Goal: Task Accomplishment & Management: Use online tool/utility

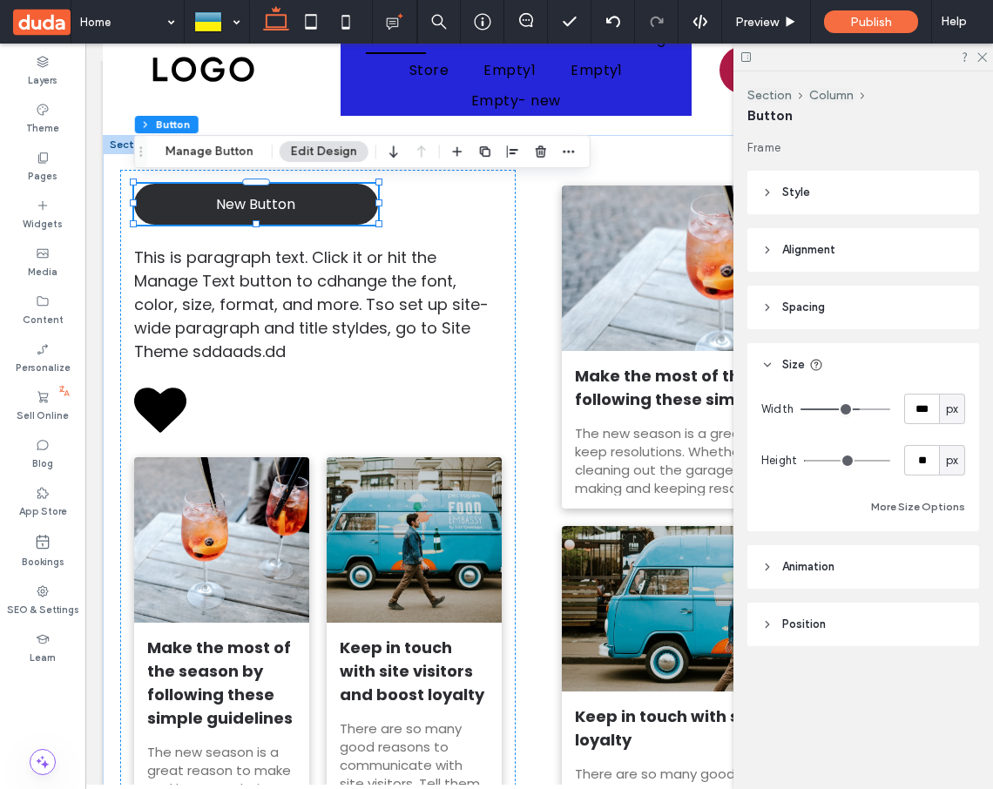
click at [38, 735] on div "Layers Theme Pages Widgets Media Content Personalize Sell Online Blog App Store…" at bounding box center [42, 417] width 85 height 746
click at [25, 758] on span at bounding box center [29, 765] width 25 height 14
click at [49, 714] on div "Layers Theme Pages Widgets Media Content Personalize Sell Online Blog App Store…" at bounding box center [42, 417] width 85 height 746
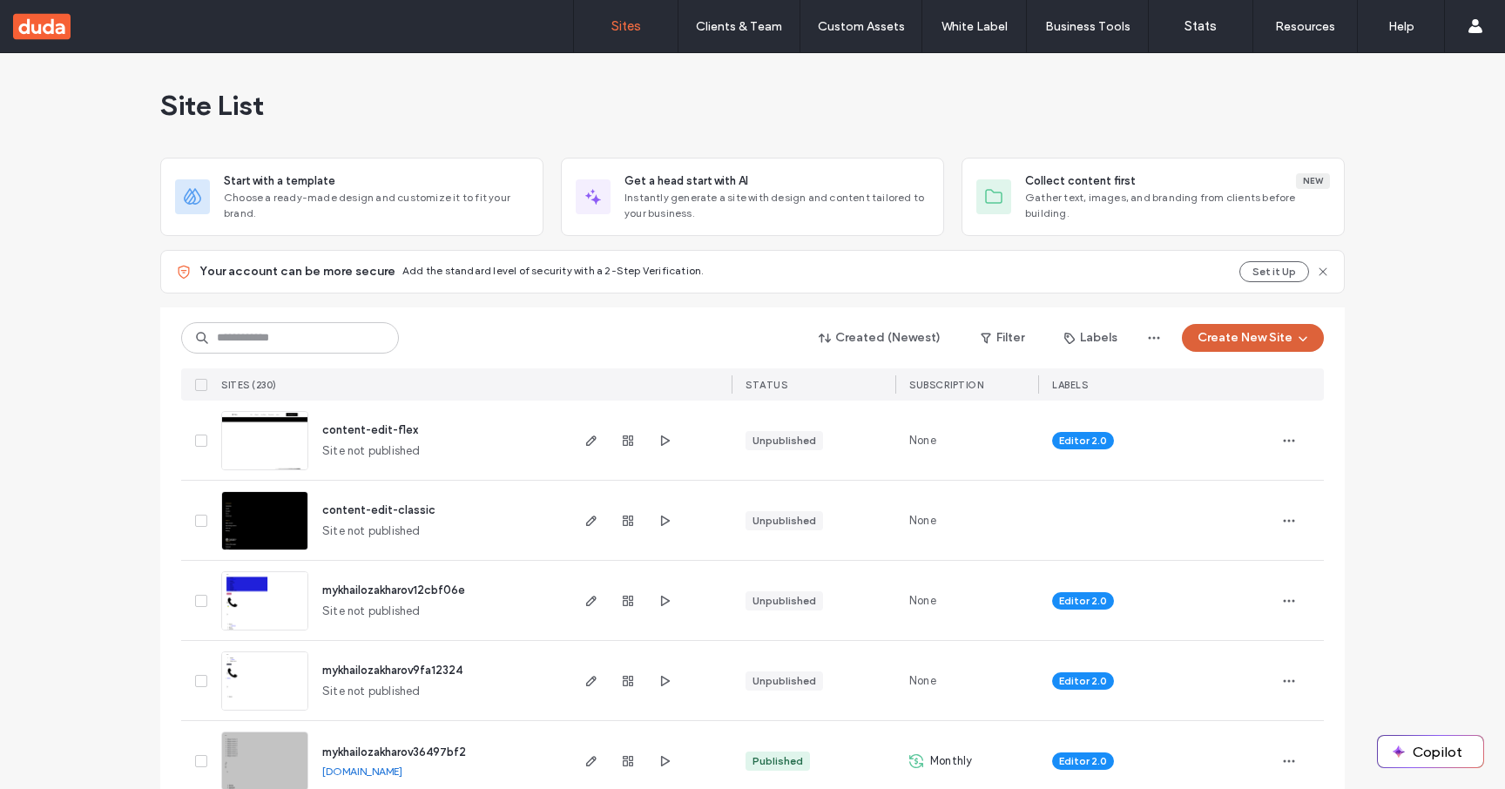
click at [1261, 342] on button "Create New Site" at bounding box center [1253, 338] width 142 height 28
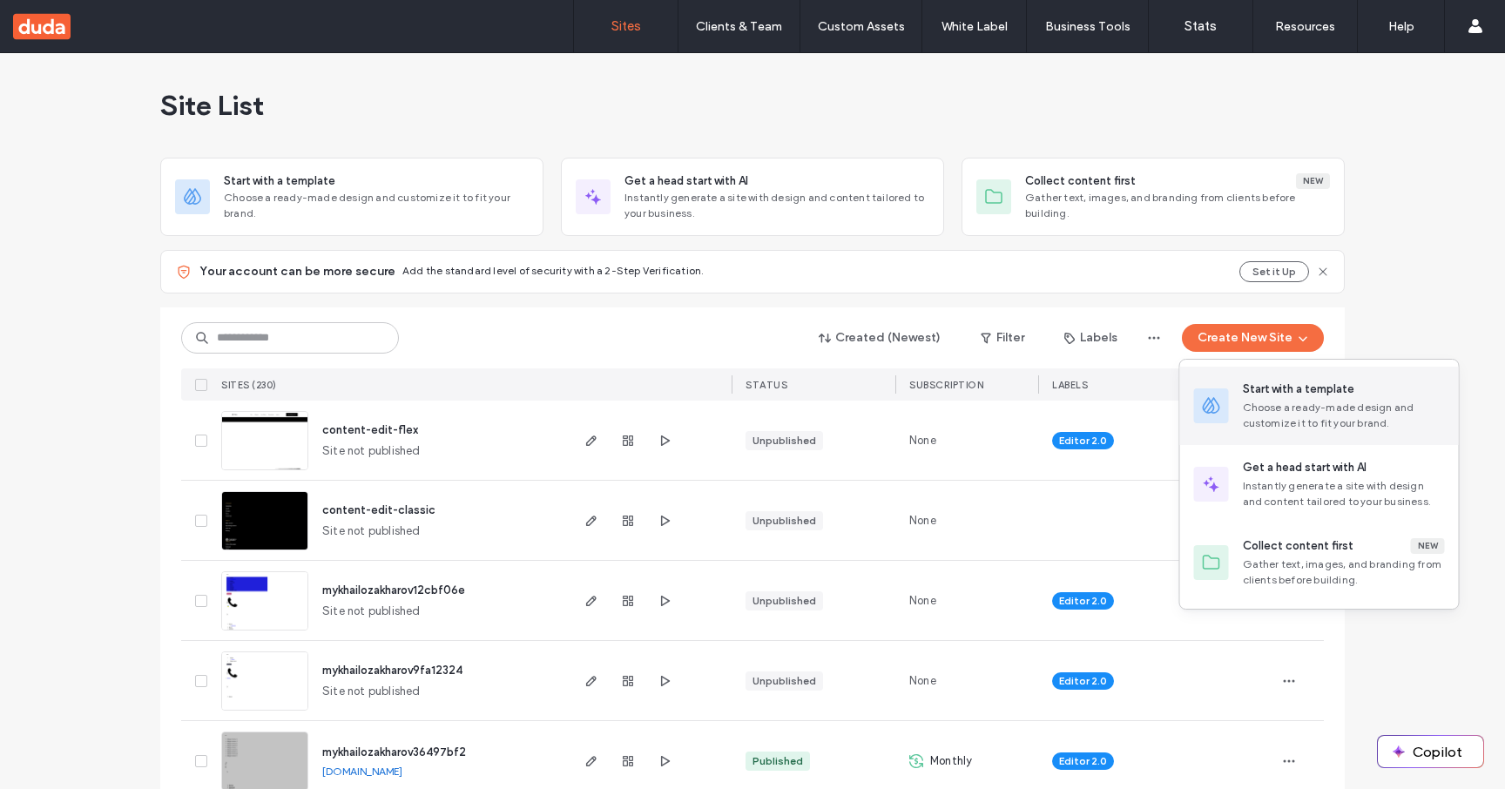
click at [1248, 383] on div "Start with a template" at bounding box center [1299, 389] width 112 height 17
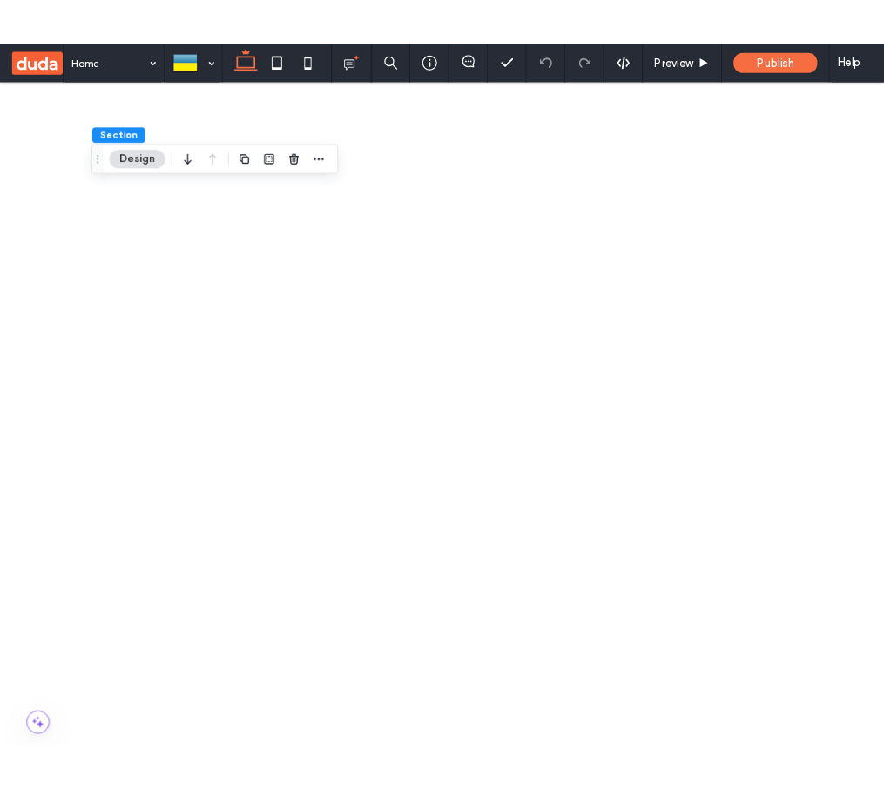
scroll to position [618, 0]
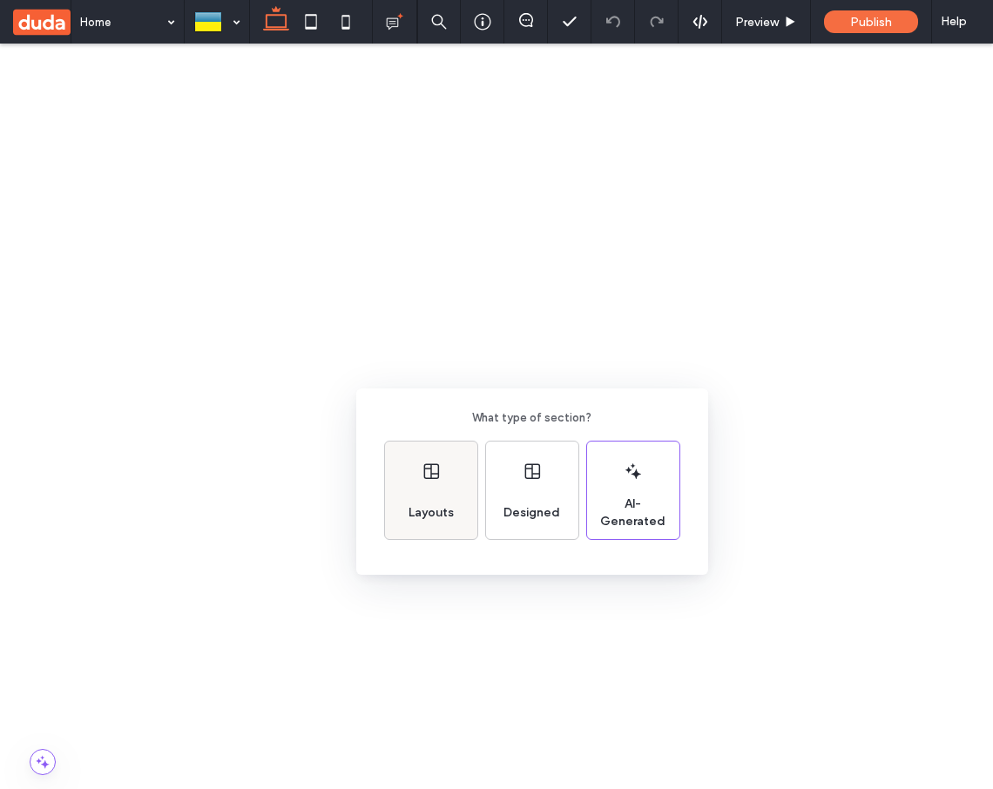
click at [426, 478] on use at bounding box center [430, 471] width 15 height 16
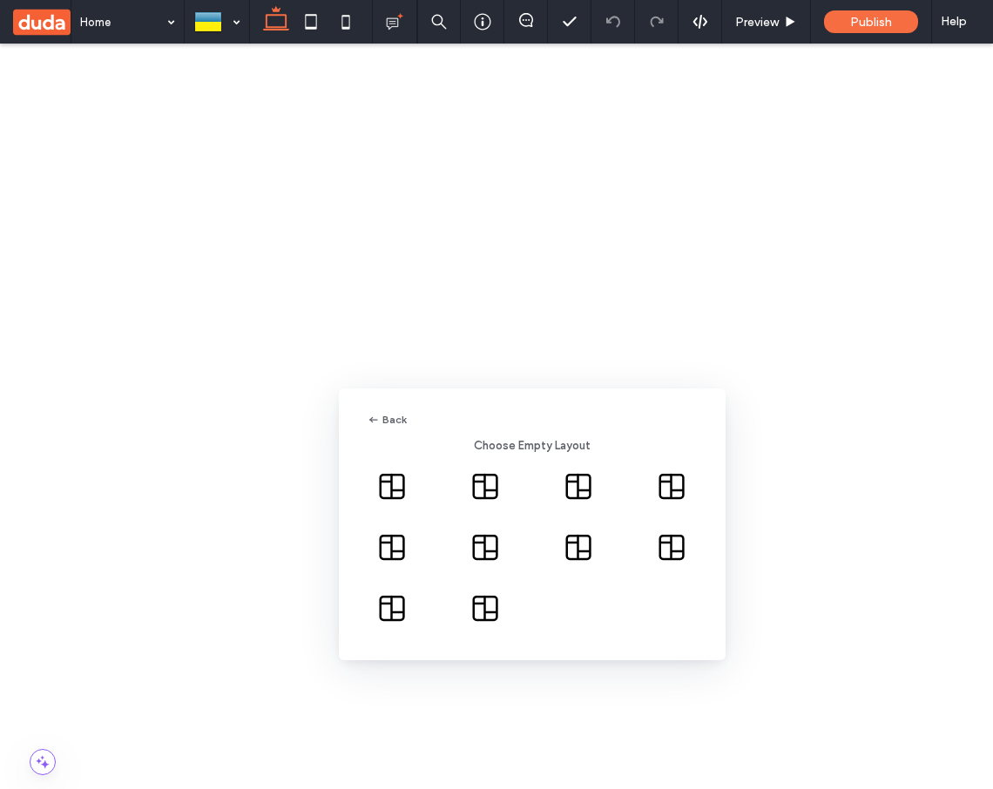
click at [485, 549] on icon at bounding box center [485, 547] width 50 height 35
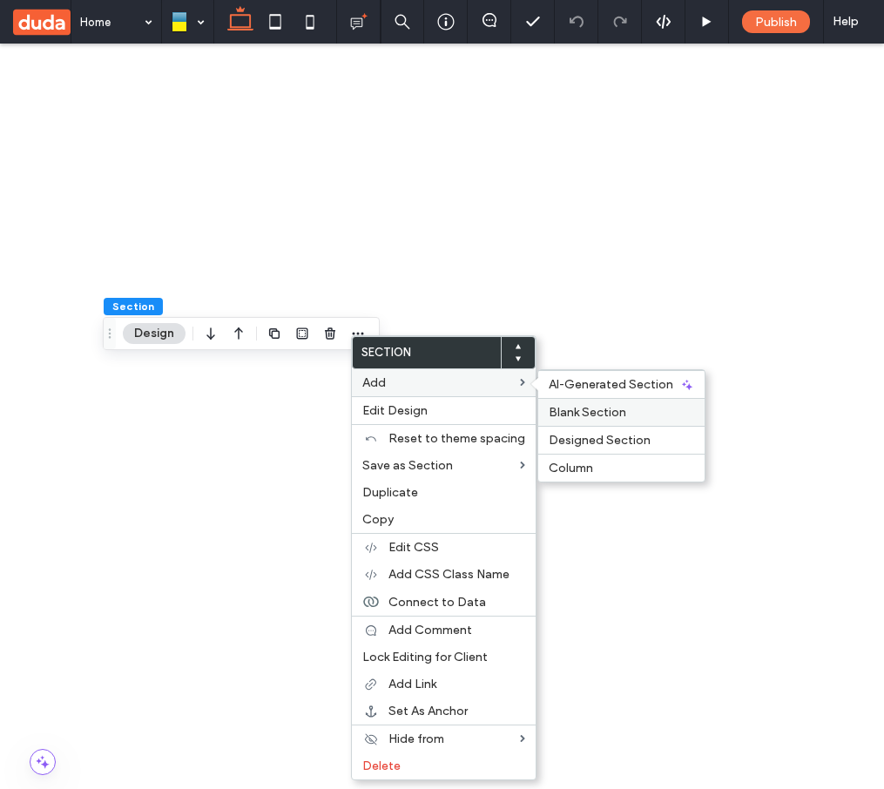
click at [607, 414] on span "Blank Section" at bounding box center [588, 412] width 78 height 15
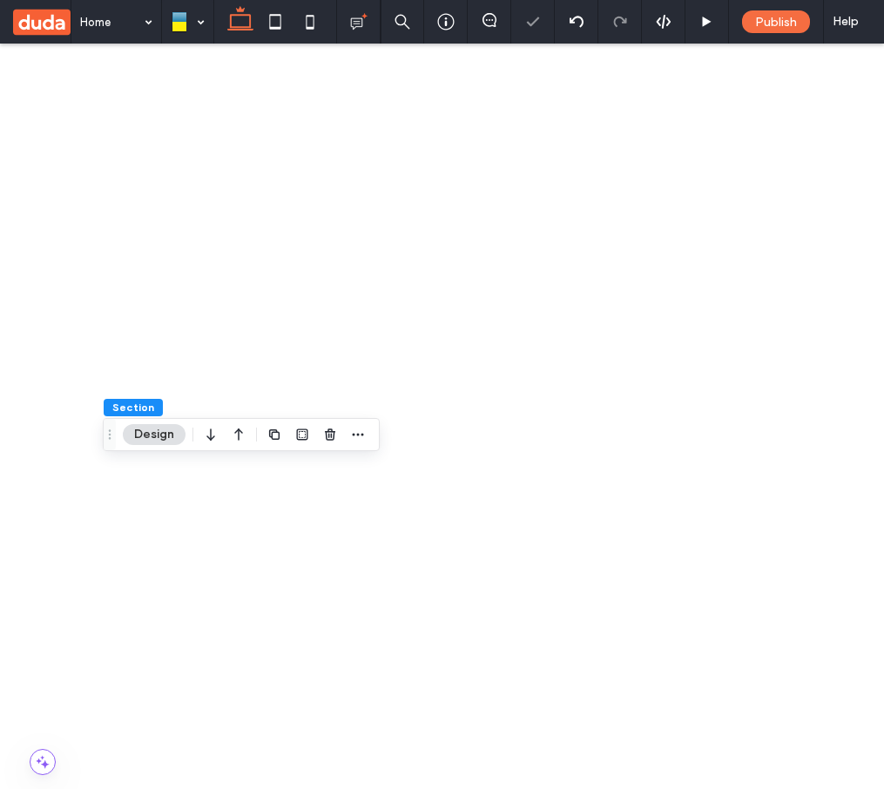
scroll to position [827, 0]
